Goal: Task Accomplishment & Management: Use online tool/utility

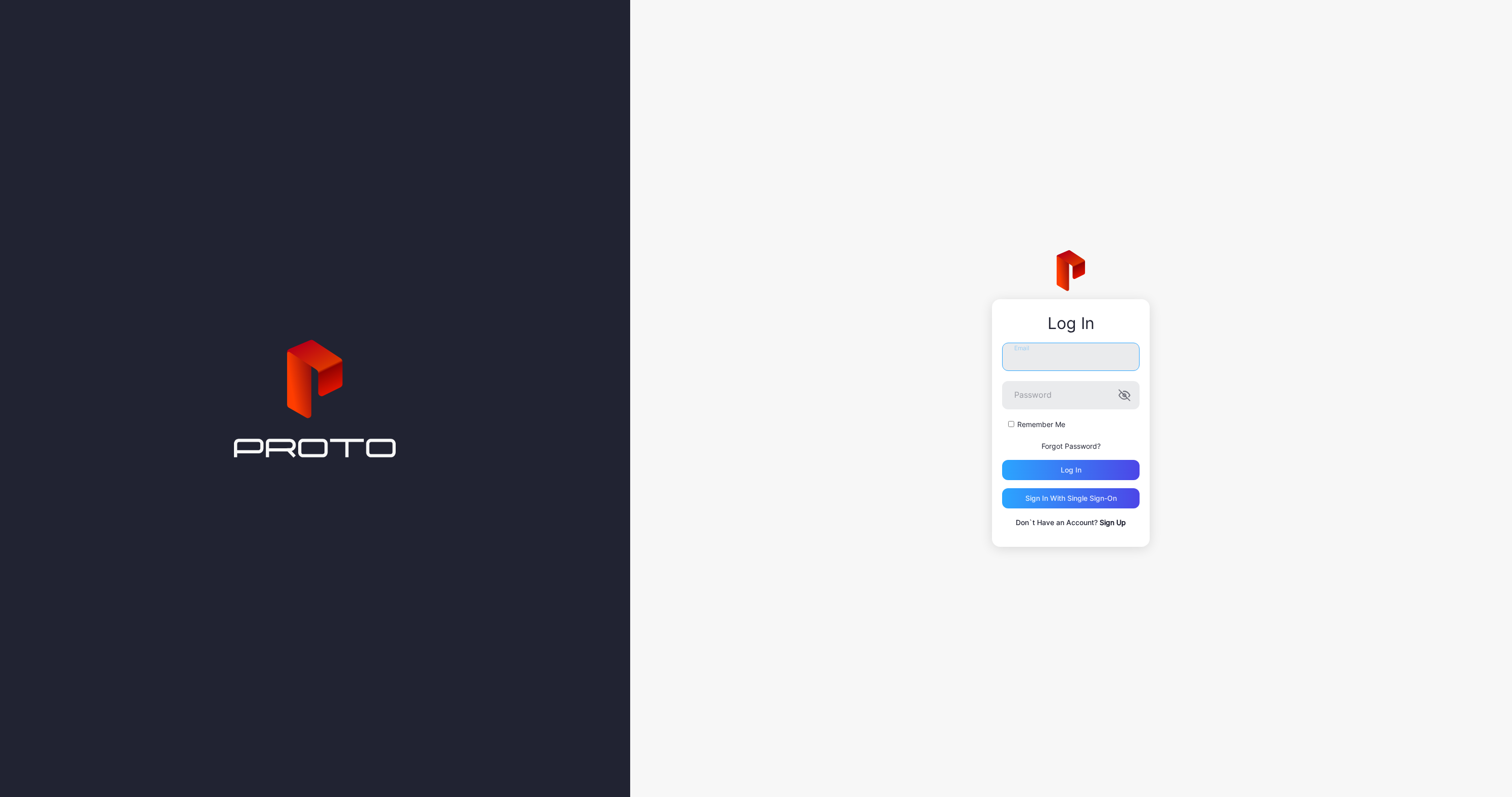
type input "**********"
click at [1071, 470] on button "Log in" at bounding box center [1071, 470] width 138 height 20
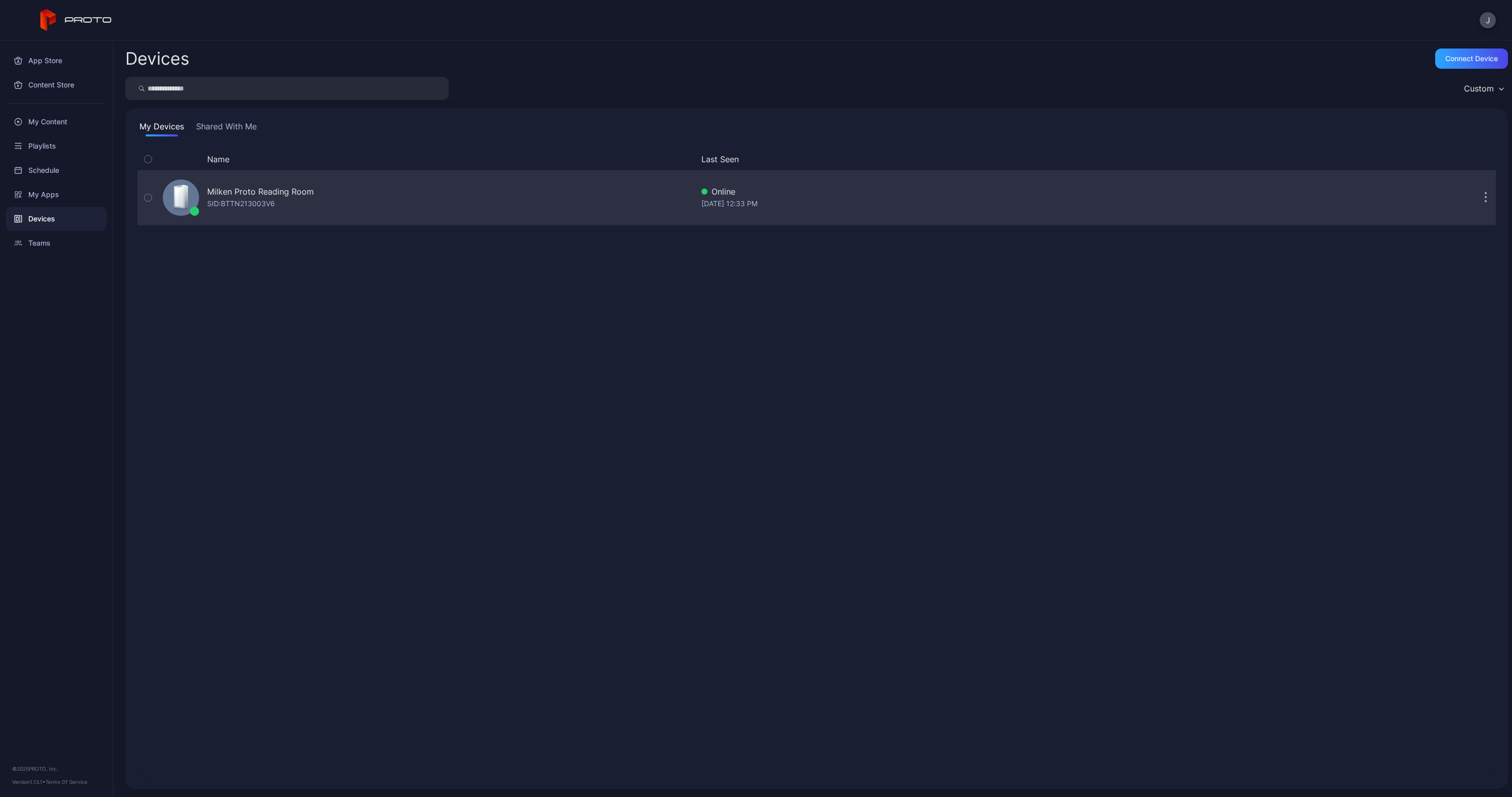
click at [1484, 196] on icon "button" at bounding box center [1485, 197] width 3 height 11
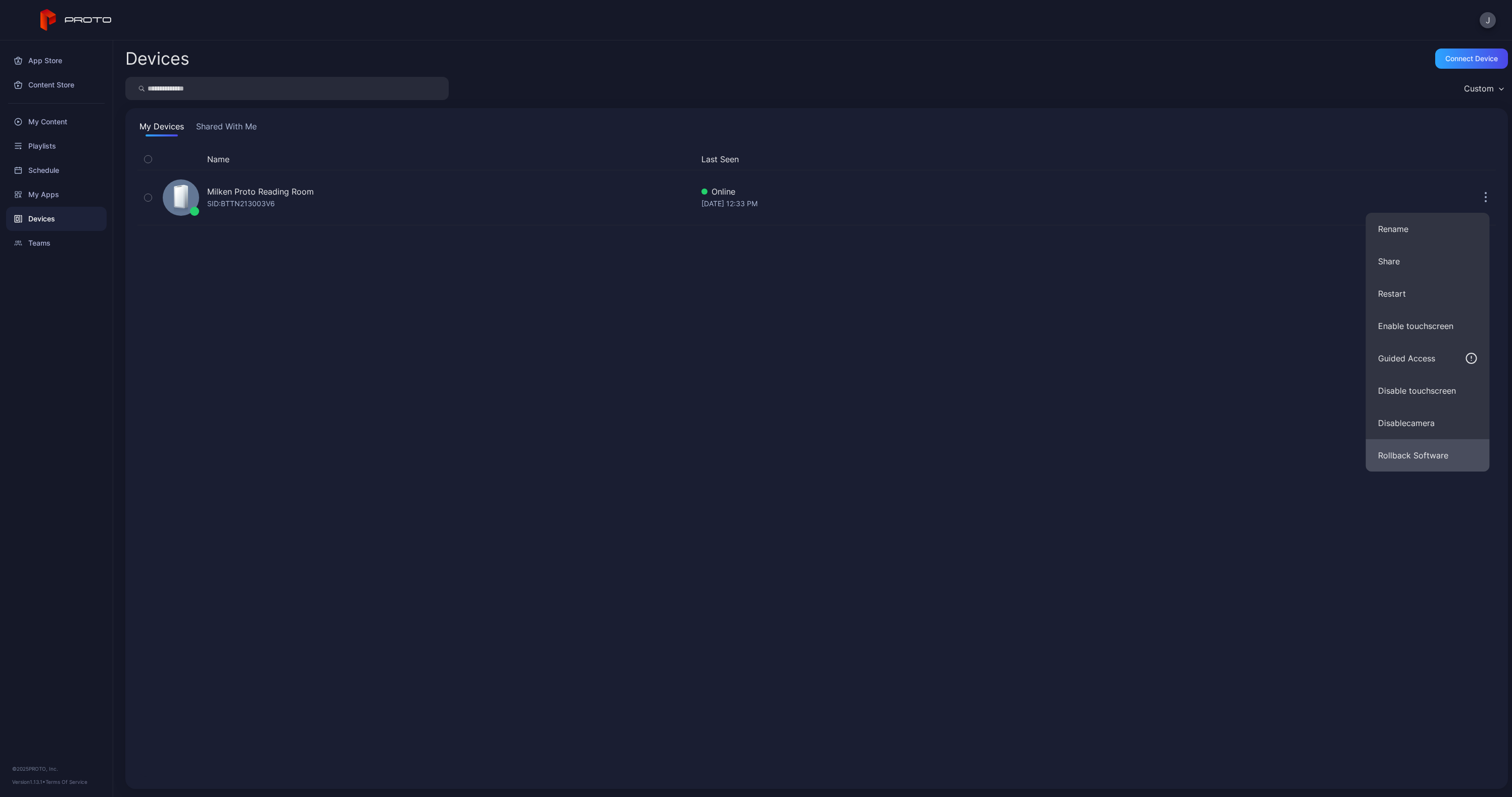
click at [1413, 442] on button "Rollback Software" at bounding box center [1428, 456] width 124 height 33
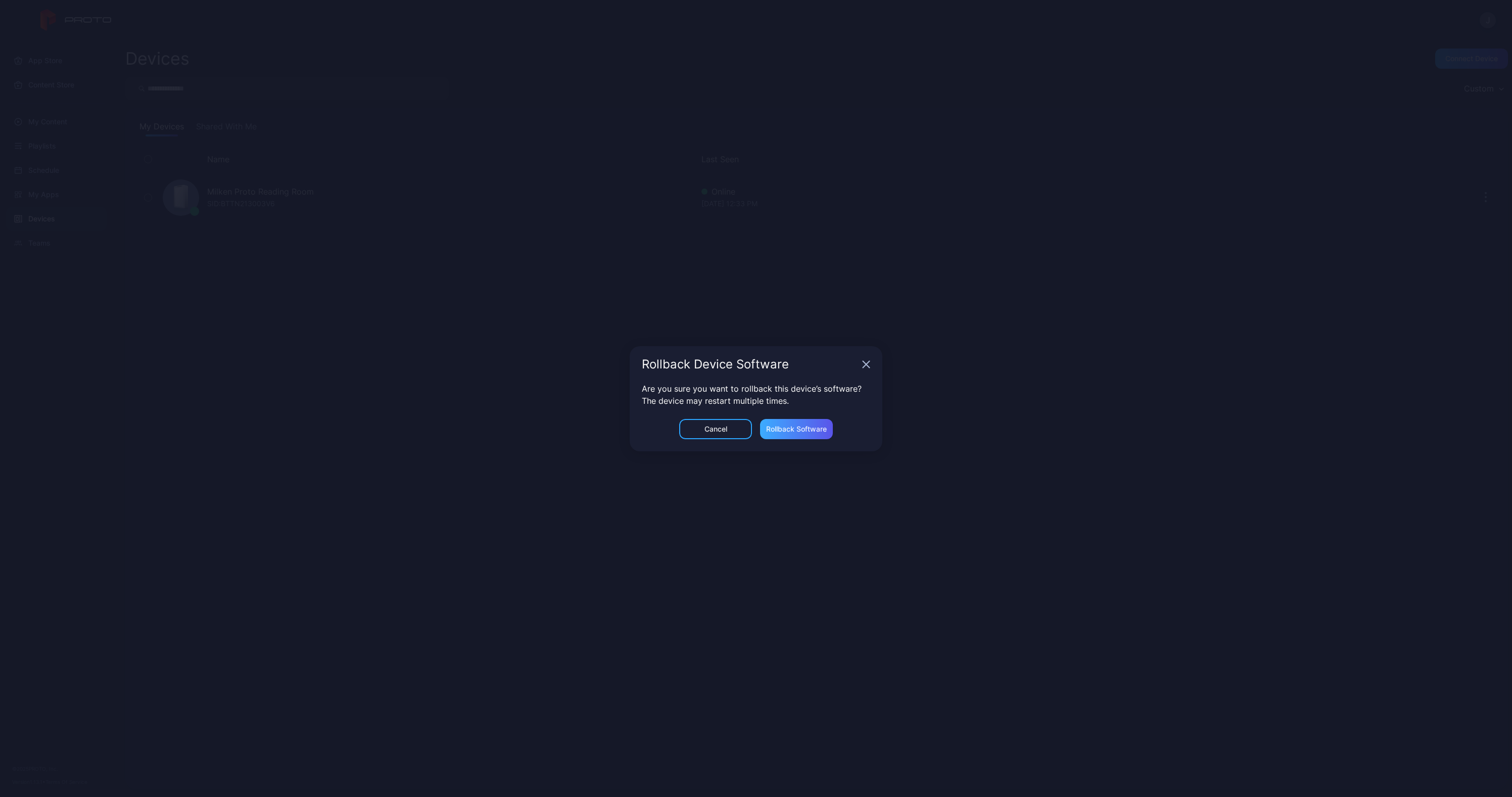
click at [775, 423] on div "Rollback Software" at bounding box center [796, 428] width 72 height 20
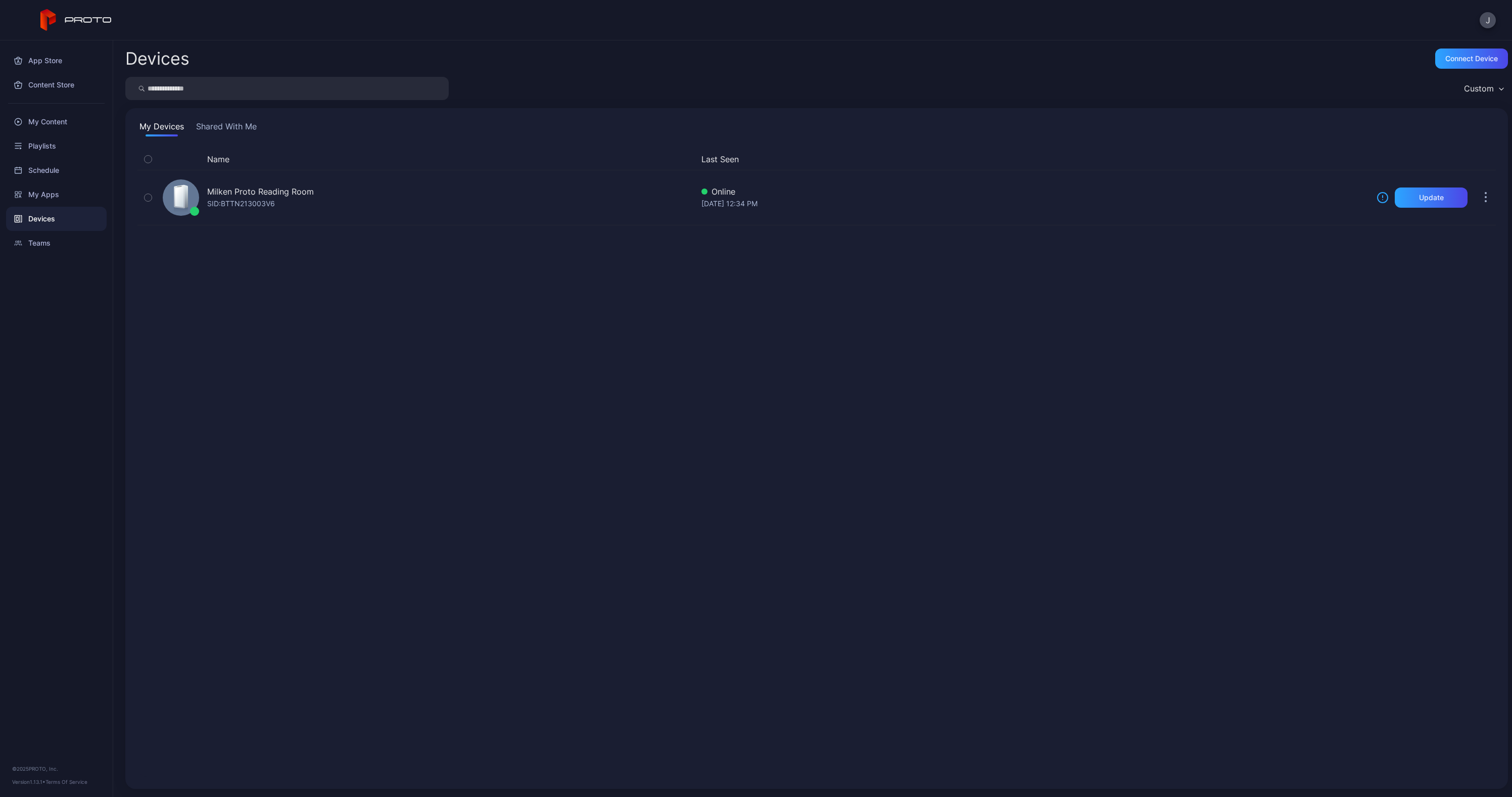
click at [1377, 199] on icon at bounding box center [1383, 197] width 12 height 12
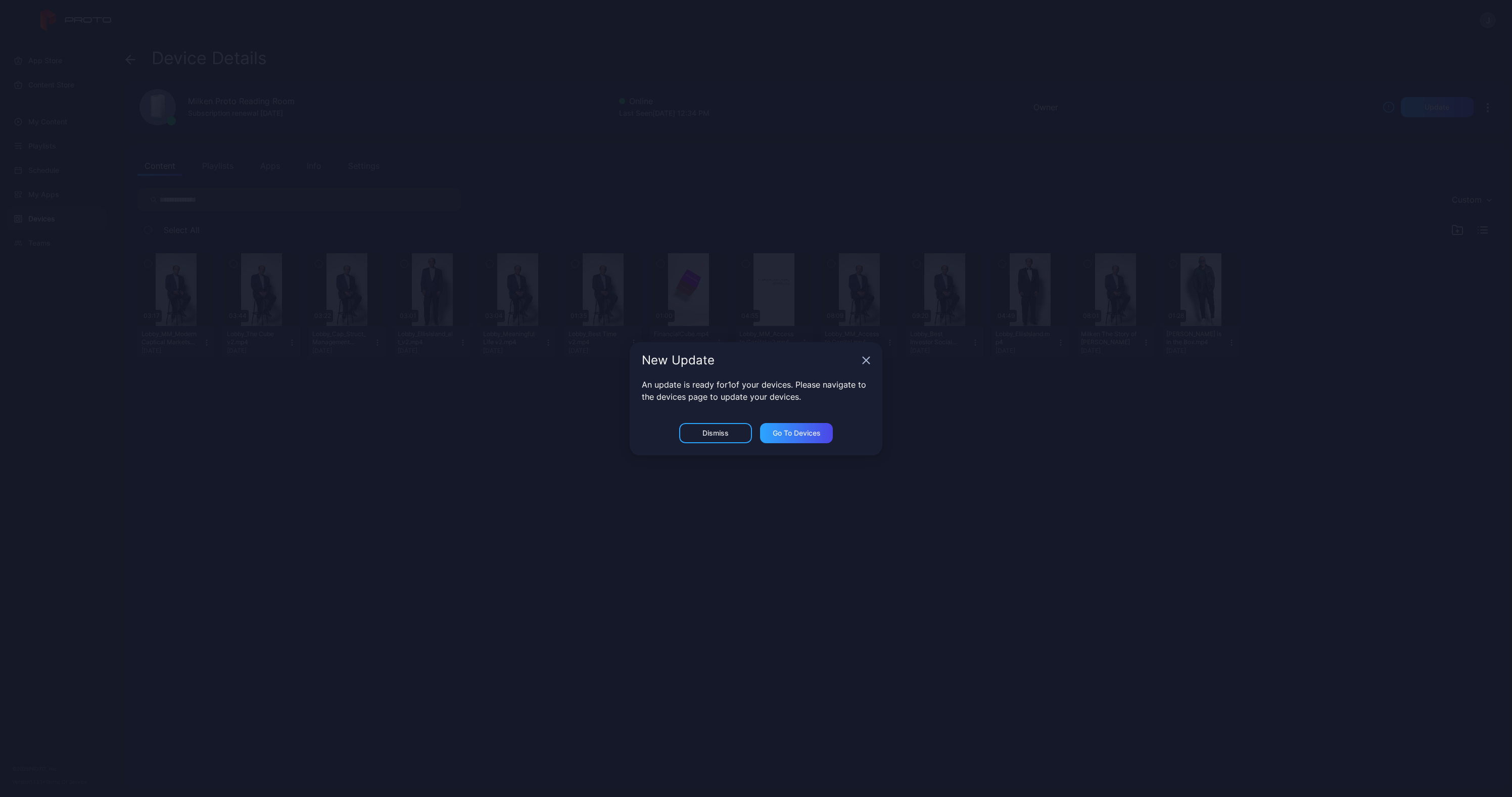
click at [862, 361] on icon "button" at bounding box center [866, 360] width 8 height 8
